Goal: Task Accomplishment & Management: Complete application form

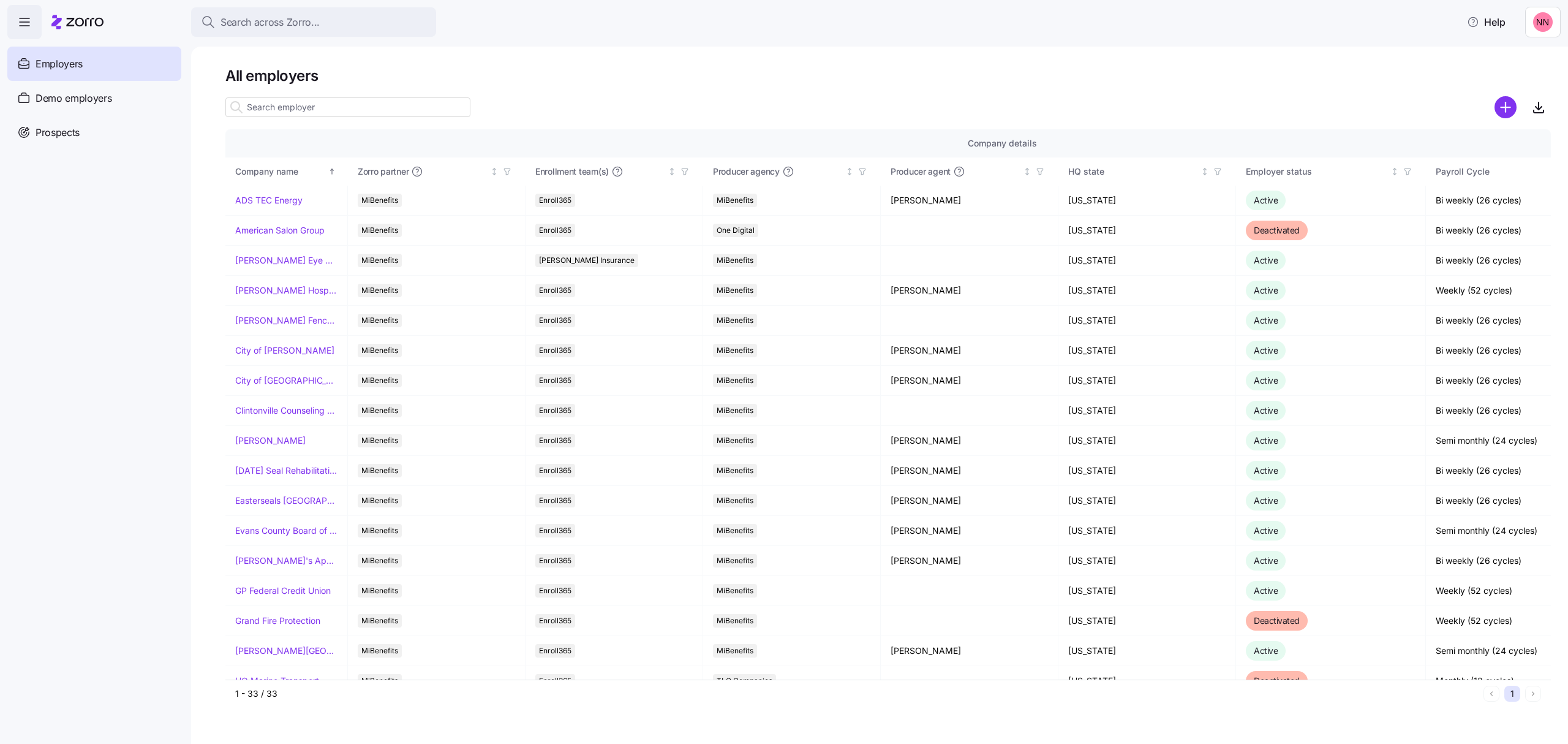
click at [1502, 107] on icon "add icon" at bounding box center [1505, 107] width 9 height 0
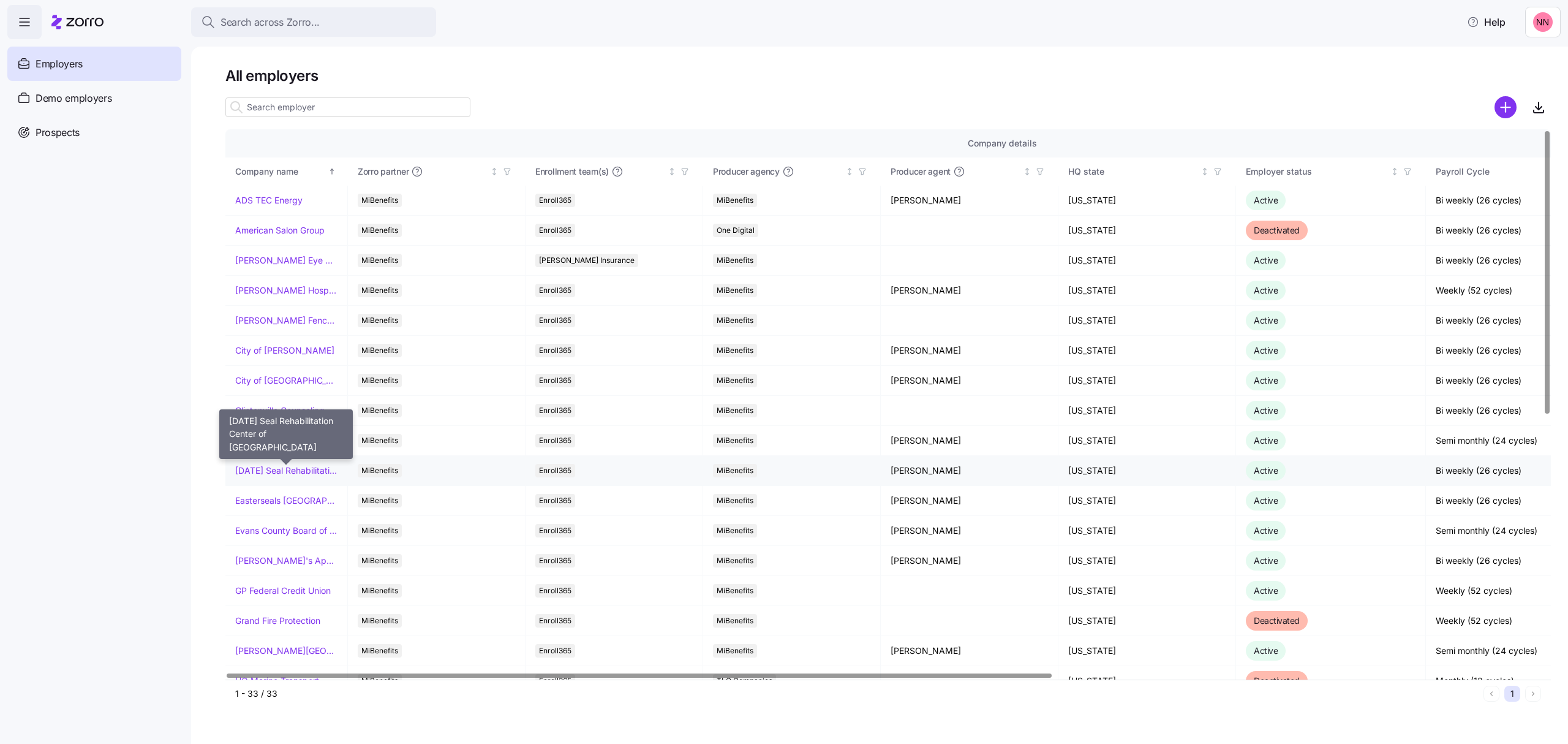
click at [299, 469] on link "[DATE] Seal Rehabilitation Center of [GEOGRAPHIC_DATA]" at bounding box center [286, 470] width 102 height 12
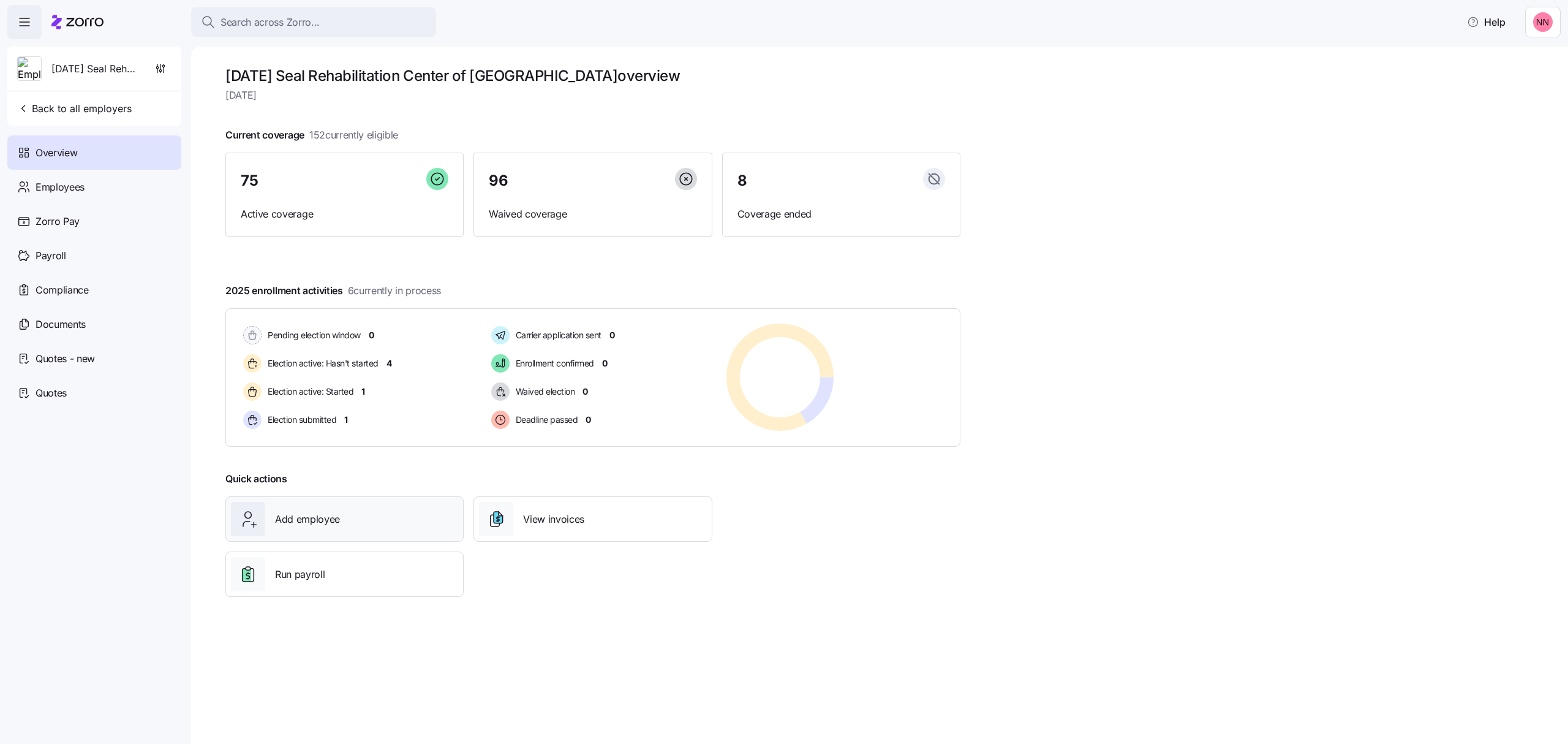
click at [355, 527] on div "Add employee" at bounding box center [345, 520] width 228 height 35
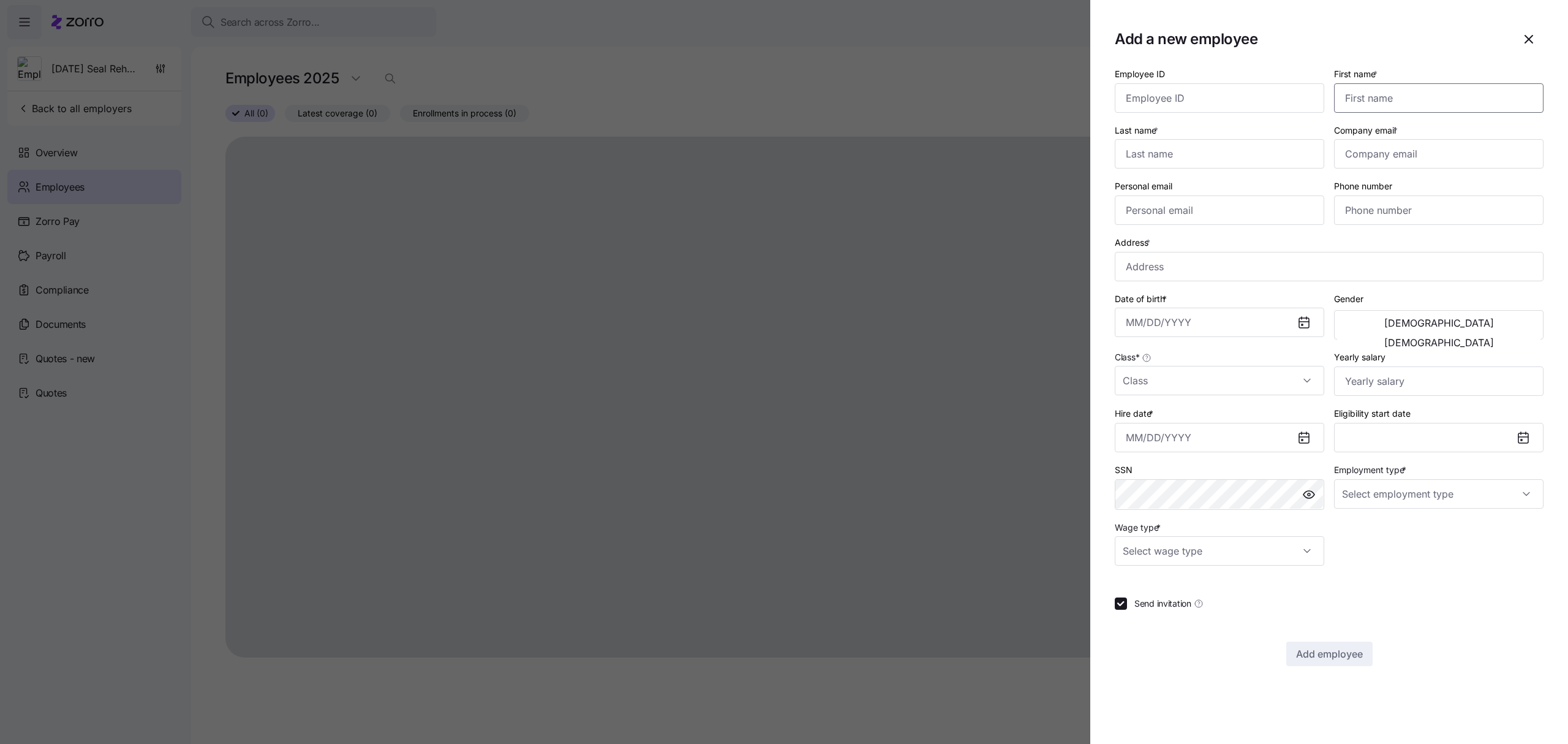
click at [1388, 93] on input "First name *" at bounding box center [1439, 98] width 209 height 30
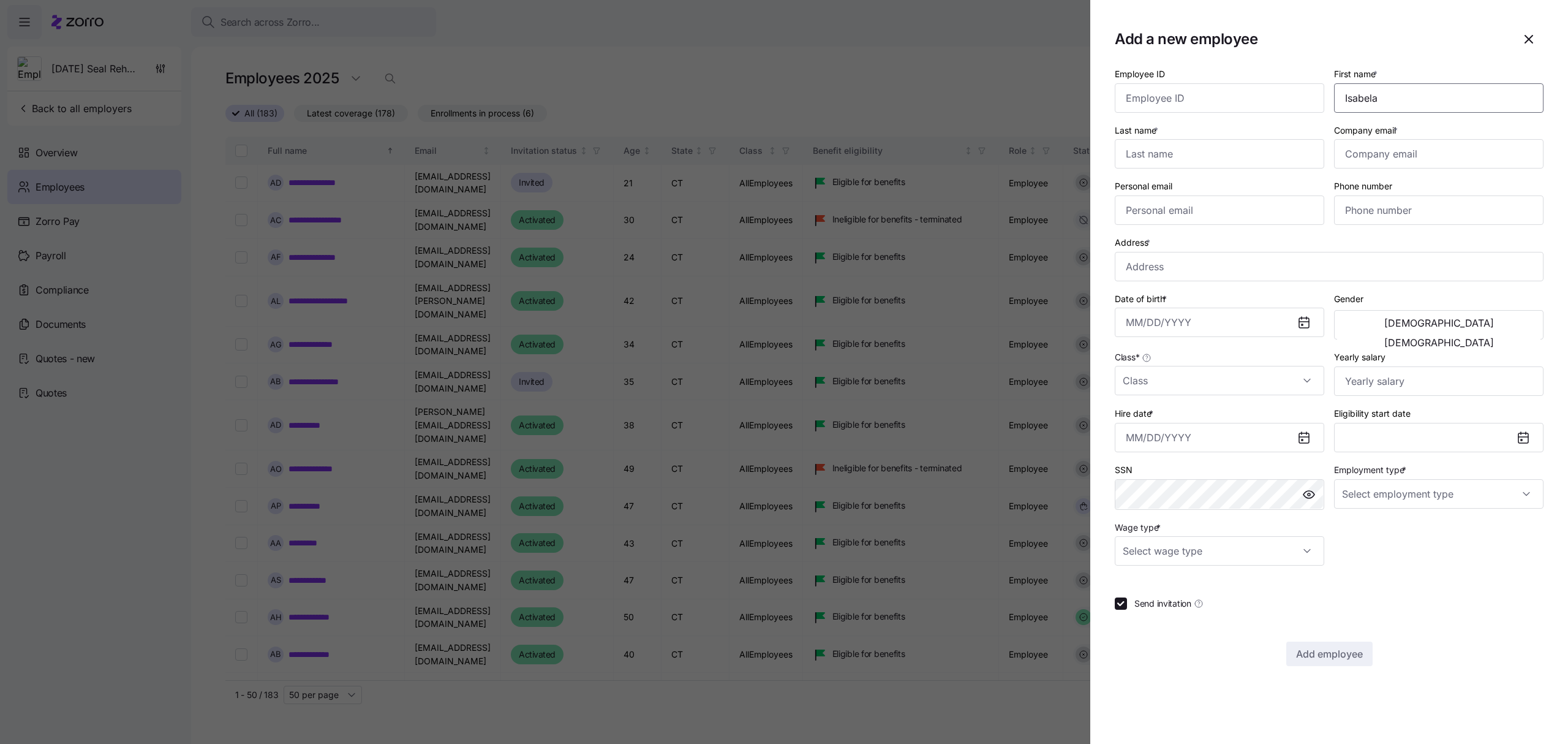
type input "Isabela"
type input "[PERSON_NAME]"
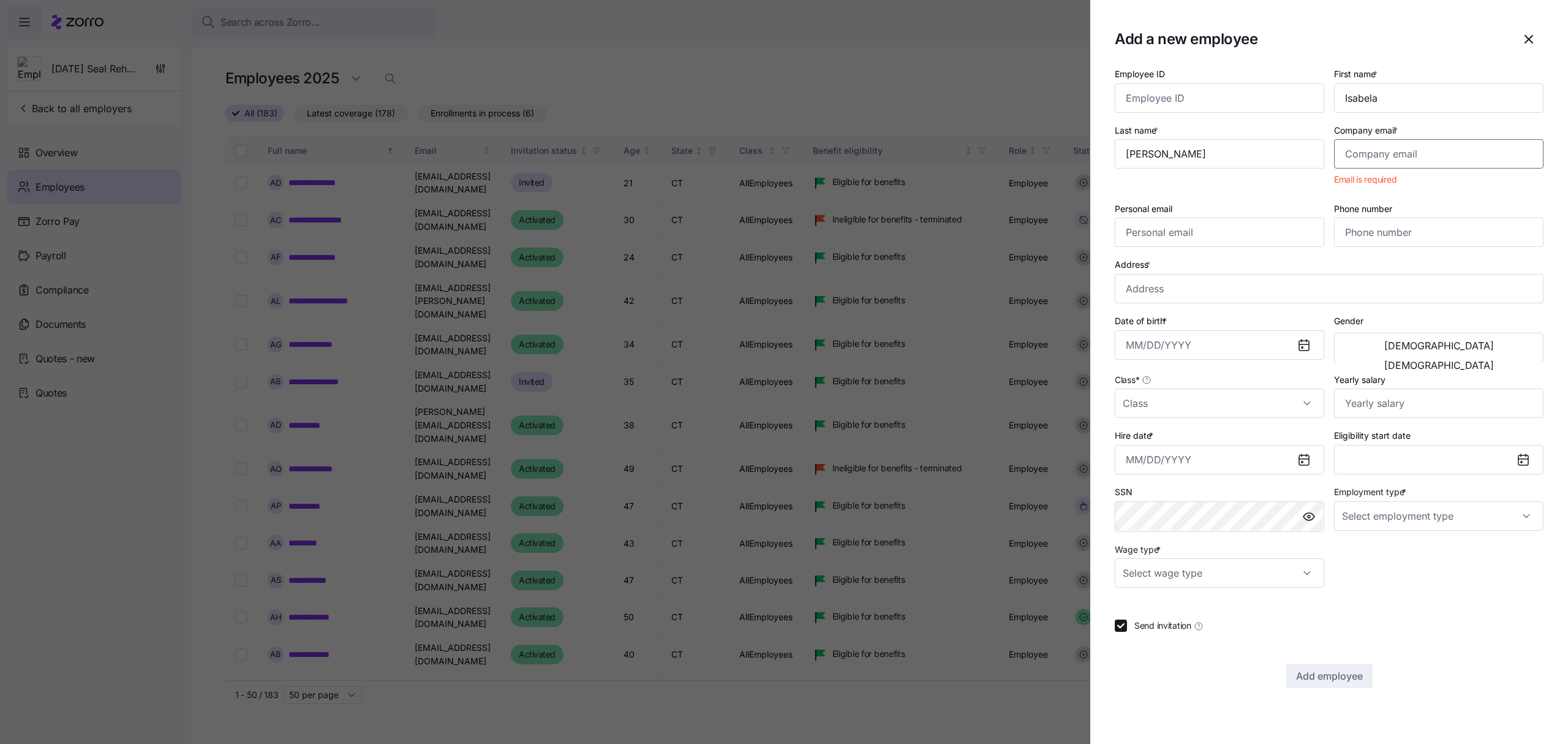
click at [1378, 153] on input "Company email *" at bounding box center [1439, 154] width 209 height 30
paste input "[EMAIL_ADDRESS][DOMAIN_NAME]"
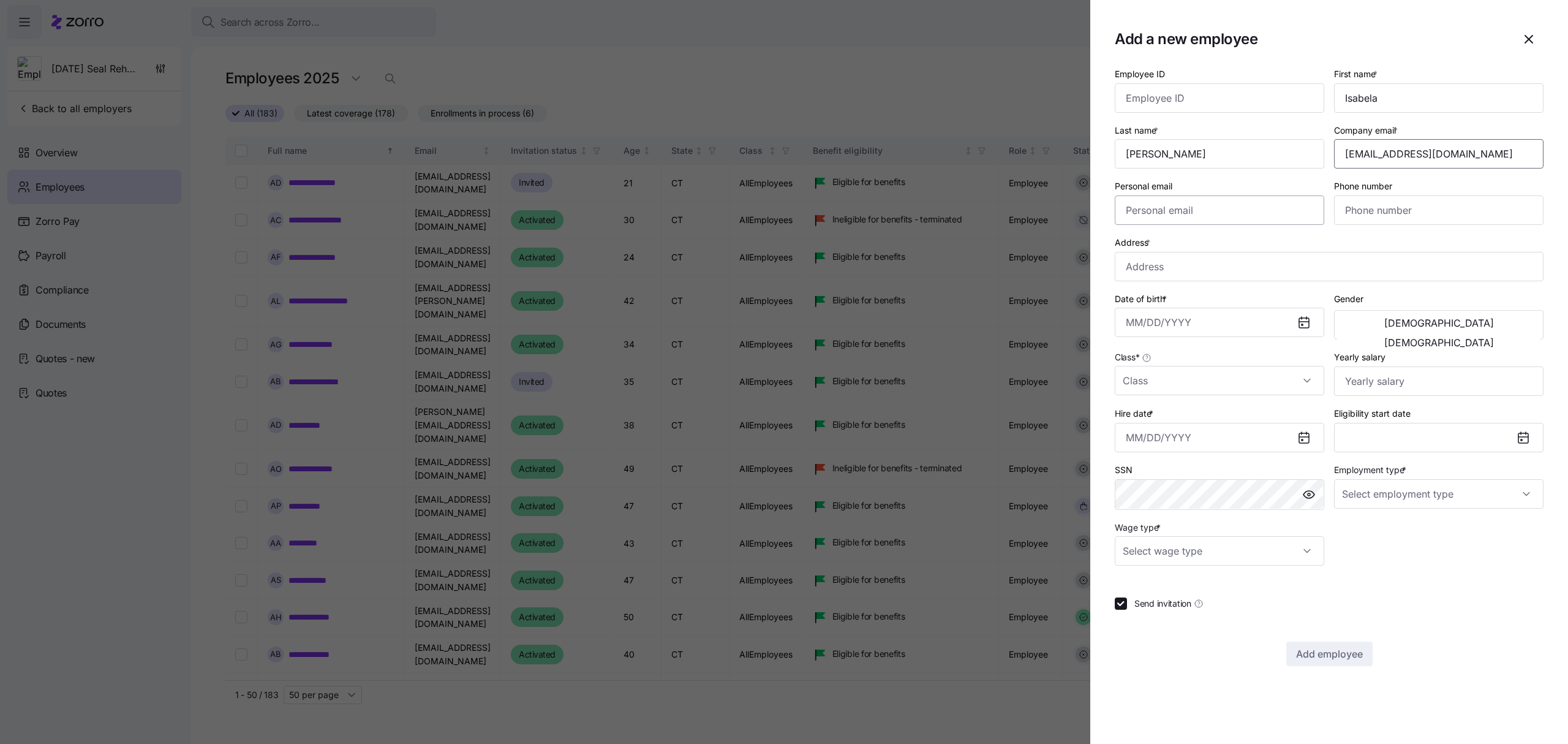
type input "[EMAIL_ADDRESS][DOMAIN_NAME]"
click at [1263, 214] on input "Personal email" at bounding box center [1219, 210] width 209 height 30
click at [1401, 216] on input "Phone number" at bounding box center [1439, 210] width 209 height 30
click at [1390, 214] on input "Phone number" at bounding box center [1439, 210] width 209 height 30
paste input "[PHONE_NUMBER]"
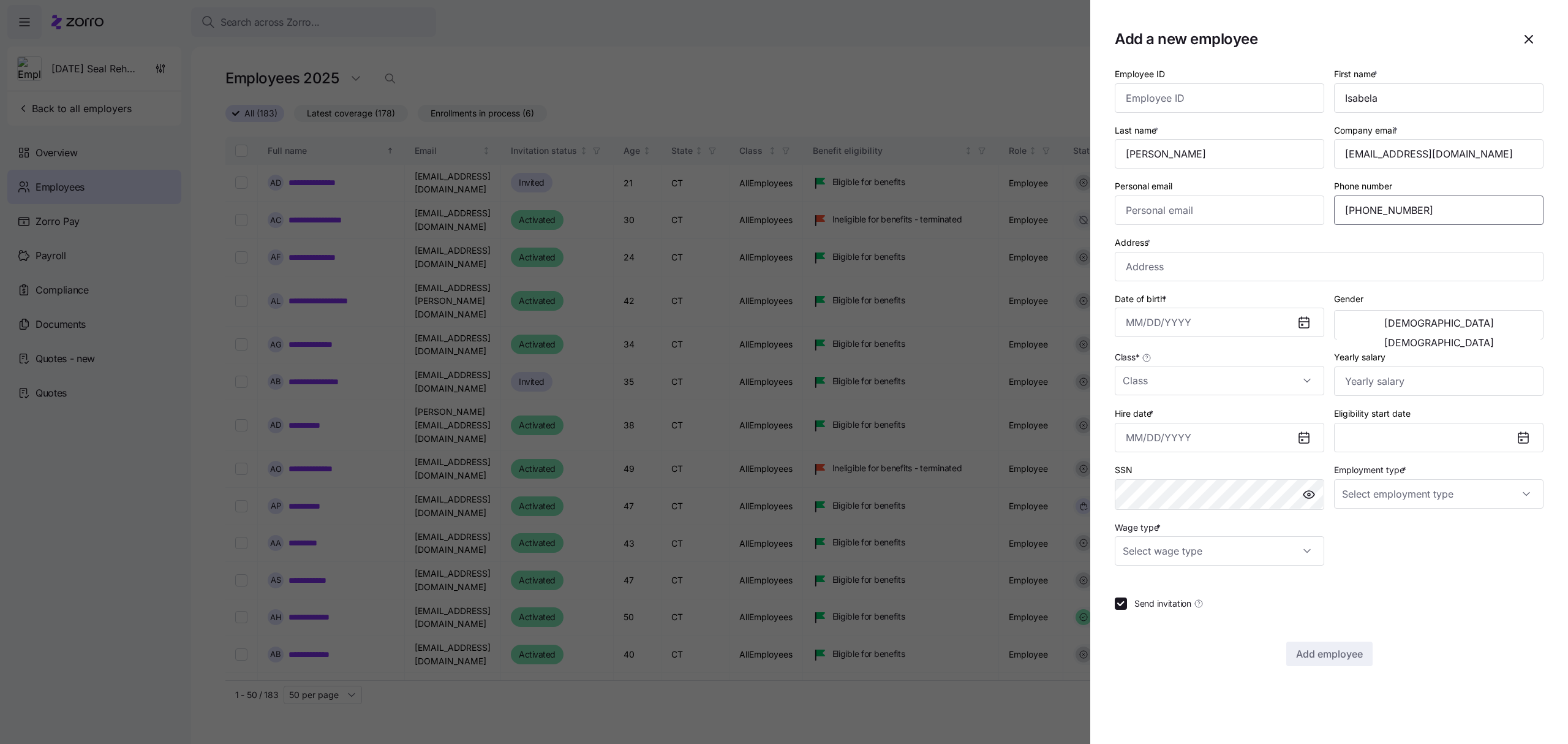
type input "[PHONE_NUMBER]"
click at [1230, 273] on input "Address *" at bounding box center [1329, 266] width 429 height 30
paste input "[STREET_ADDRESS]"
type input "[STREET_ADDRESS]"
click at [1181, 319] on input "Date of birth *" at bounding box center [1219, 323] width 209 height 30
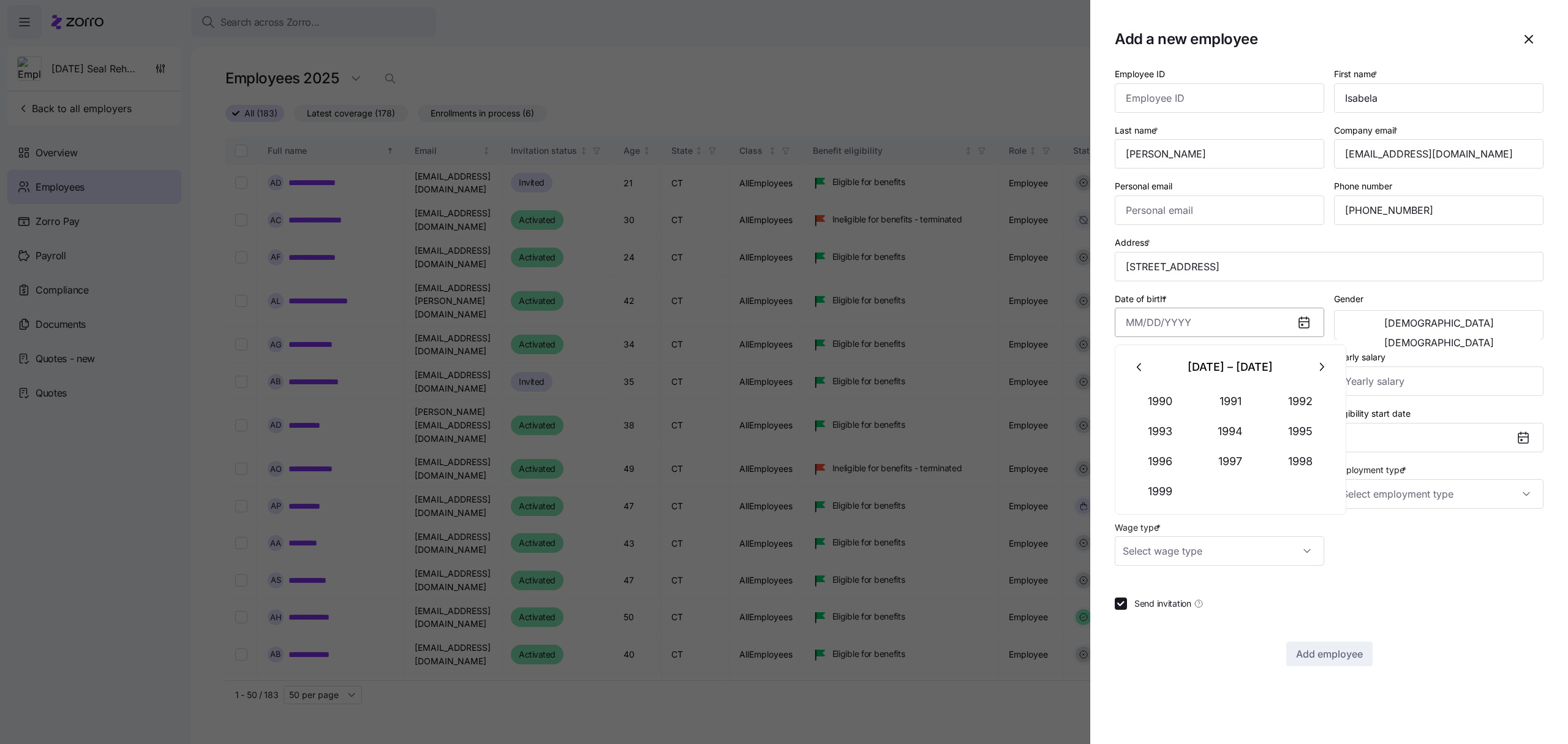
paste input "[DATE]"
type input "[DATE]"
click at [1487, 337] on span "[DEMOGRAPHIC_DATA]" at bounding box center [1439, 342] width 110 height 10
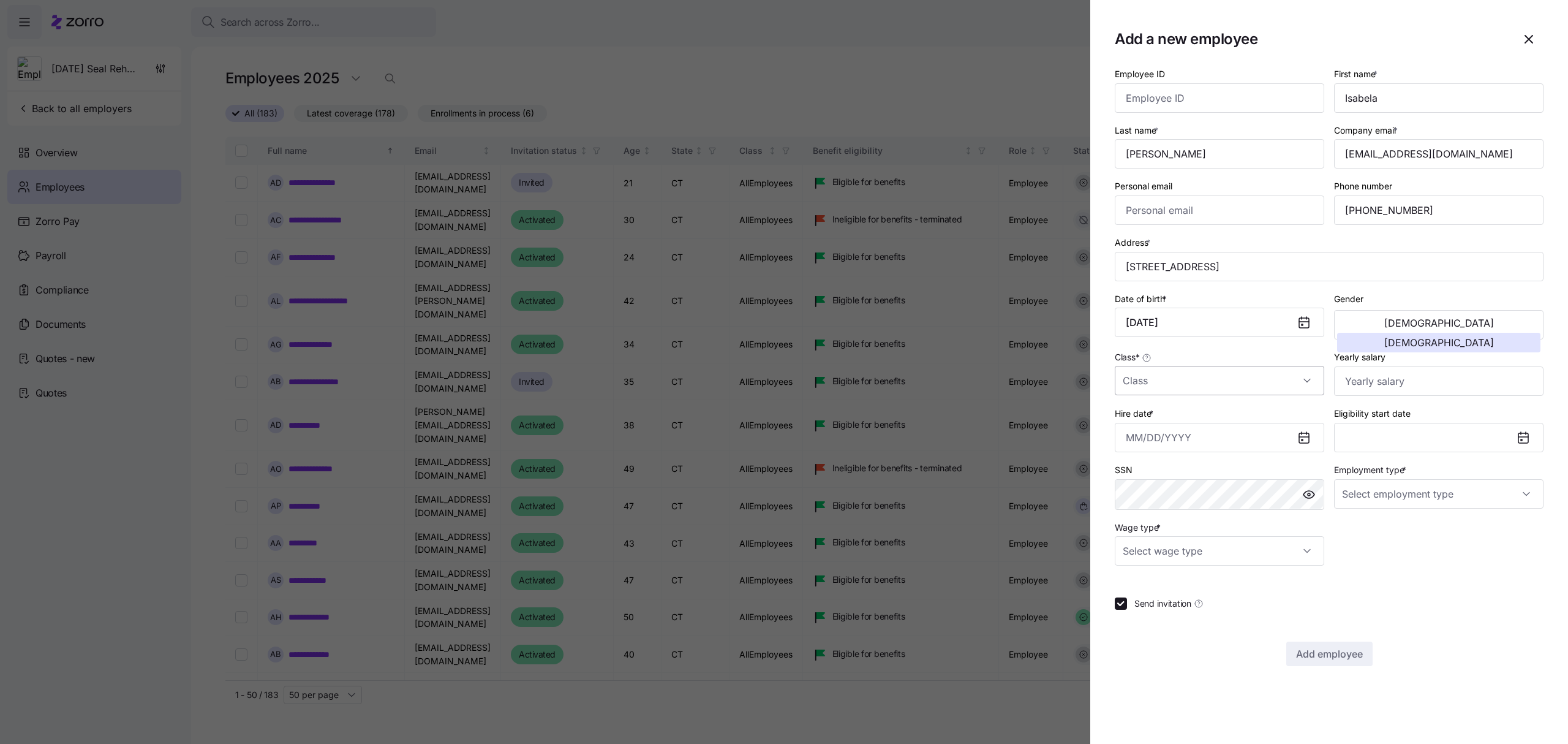
click at [1247, 380] on input "Class *" at bounding box center [1219, 381] width 209 height 30
click at [1199, 422] on div "AllEmployees" at bounding box center [1219, 419] width 200 height 26
type input "AllEmployees"
click at [1430, 384] on input "Yearly salary" at bounding box center [1439, 381] width 209 height 30
type input "$32,760"
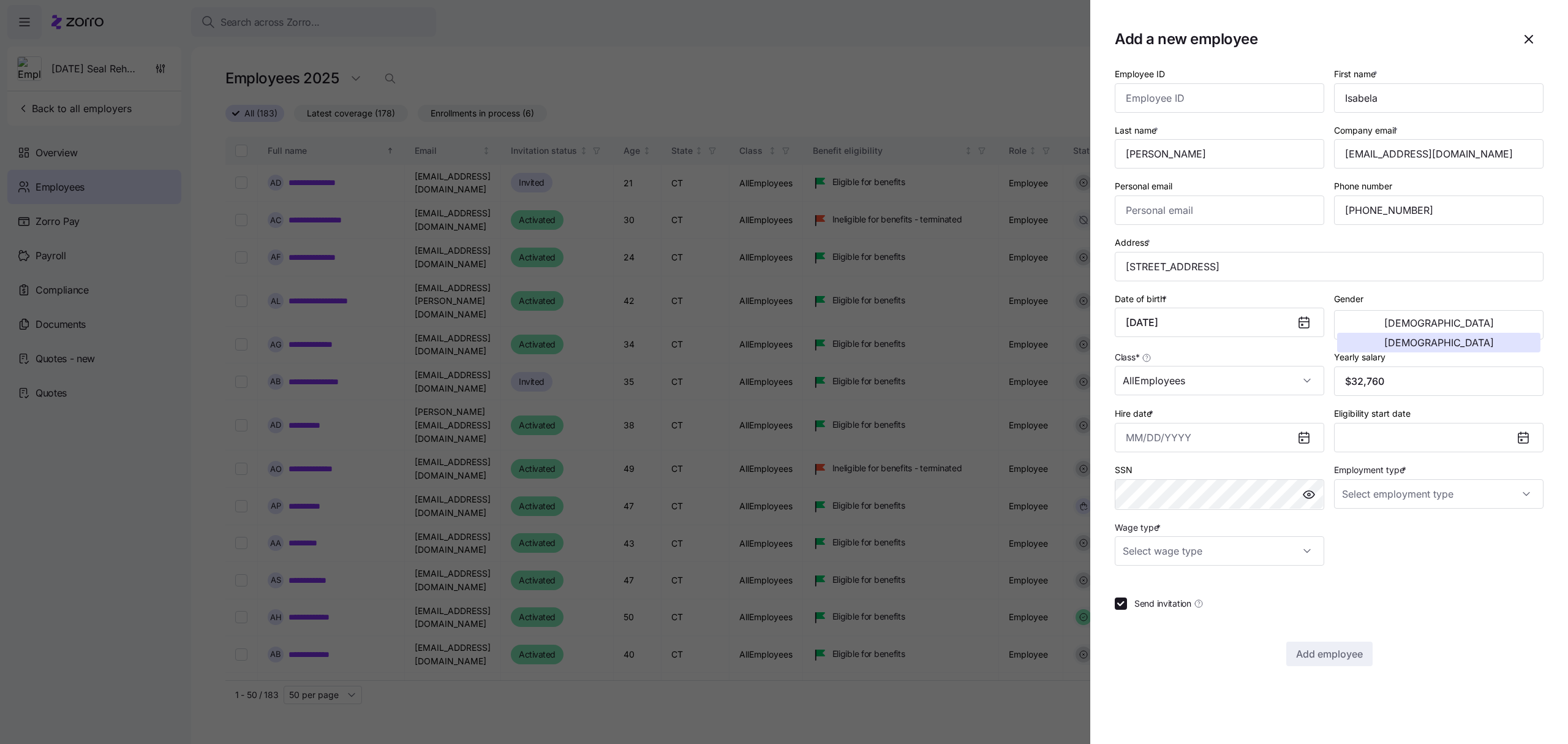
click at [1308, 441] on icon at bounding box center [1304, 438] width 10 height 10
click at [1300, 441] on icon at bounding box center [1304, 438] width 10 height 10
click at [1262, 444] on input "Hire date *" at bounding box center [1219, 438] width 209 height 30
click at [1207, 565] on button "10" at bounding box center [1201, 572] width 30 height 30
type input "[DATE]"
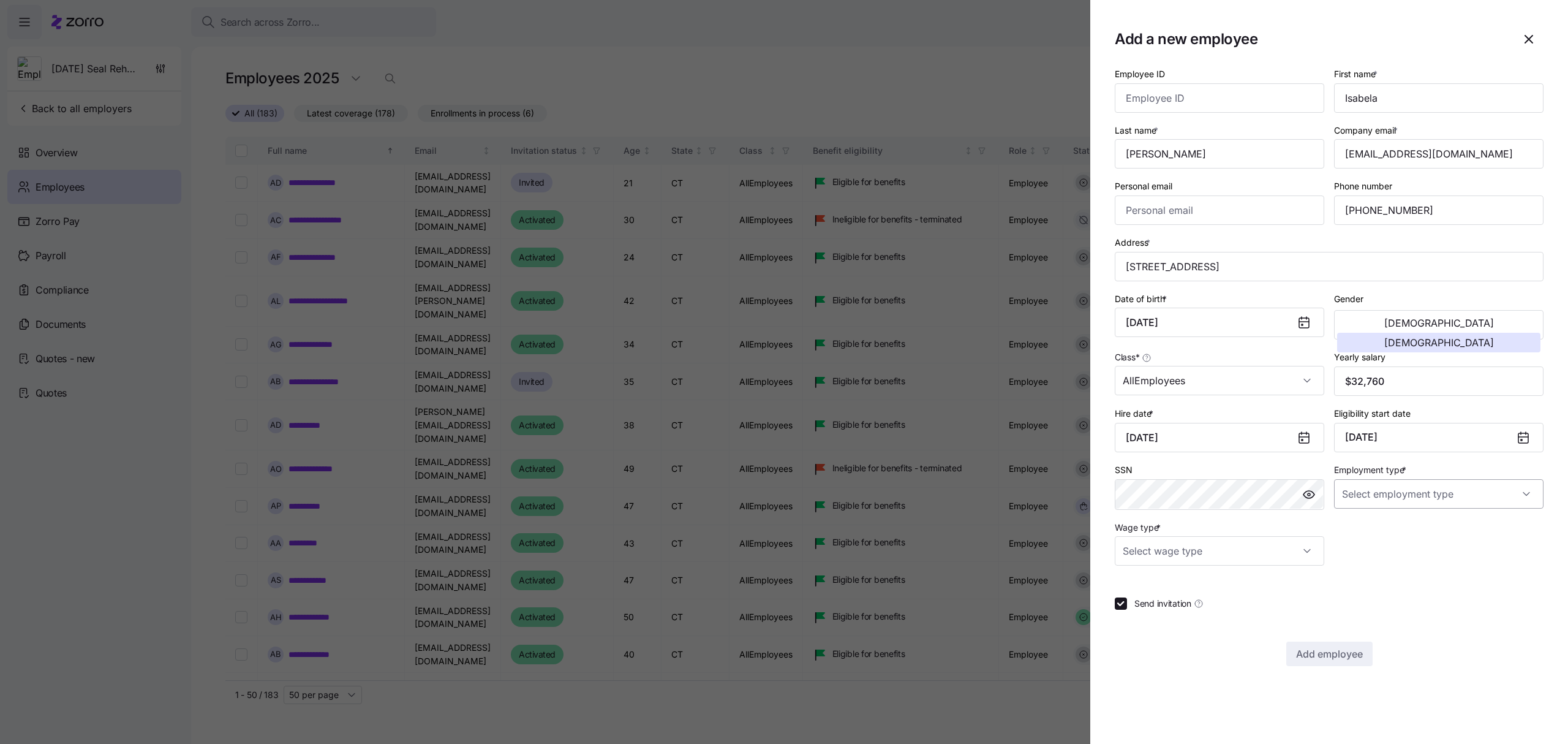
click at [1391, 497] on input "Employment type *" at bounding box center [1439, 494] width 209 height 30
click at [1382, 526] on div "Full Time" at bounding box center [1439, 534] width 200 height 26
type input "Full Time"
click at [1313, 552] on input "Wage type *" at bounding box center [1219, 551] width 209 height 30
click at [1157, 619] on div "Hourly" at bounding box center [1219, 617] width 200 height 26
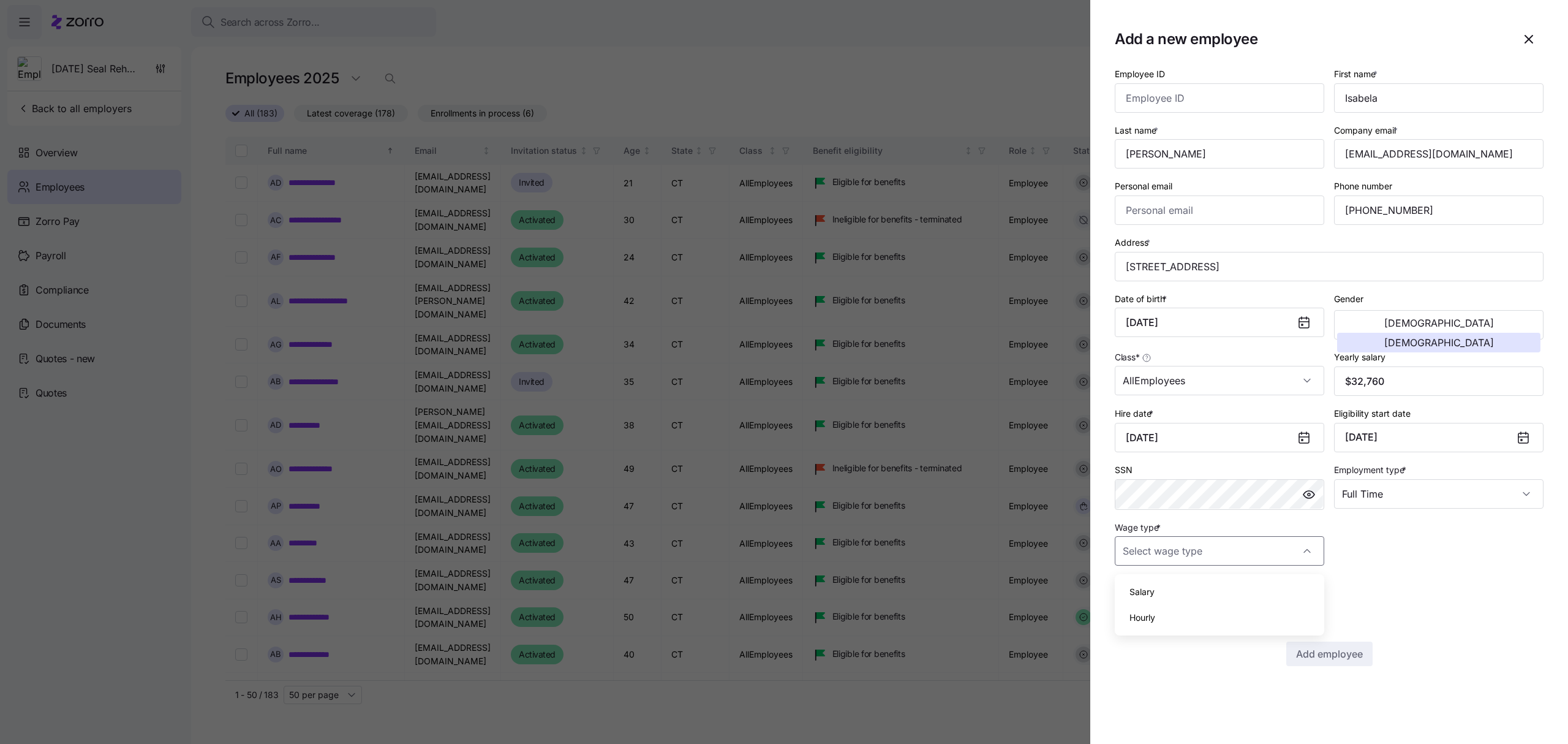
type input "Hourly"
drag, startPoint x: 1448, startPoint y: 159, endPoint x: 1340, endPoint y: 155, distance: 108.1
click at [1340, 155] on input "[EMAIL_ADDRESS][DOMAIN_NAME]" at bounding box center [1439, 154] width 209 height 30
click at [1336, 660] on span "Add employee" at bounding box center [1329, 654] width 67 height 15
